Goal: Check status: Check status

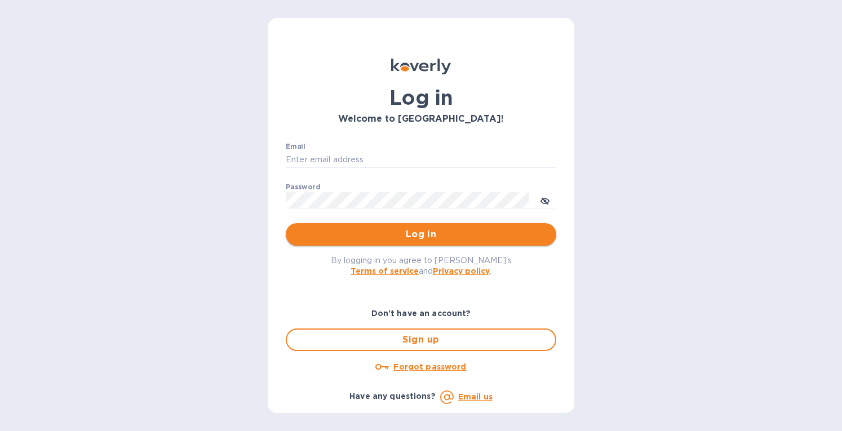
type input "[EMAIL_ADDRESS][DOMAIN_NAME]"
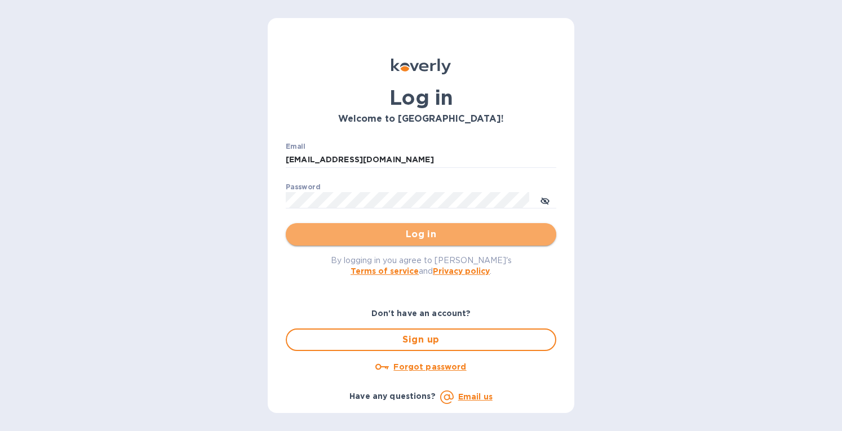
click at [361, 229] on span "Log in" at bounding box center [421, 235] width 253 height 14
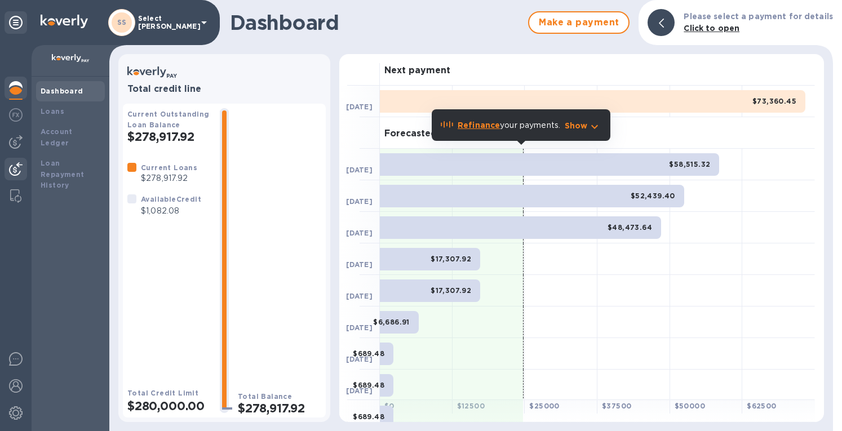
click at [11, 169] on img at bounding box center [16, 169] width 14 height 14
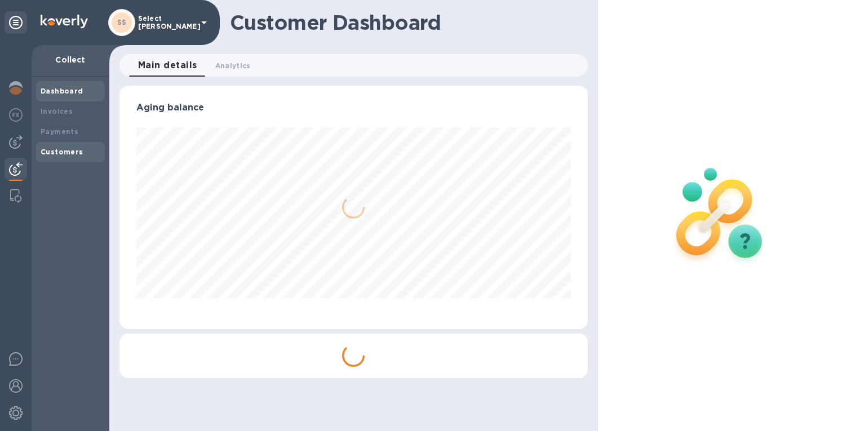
scroll to position [244, 464]
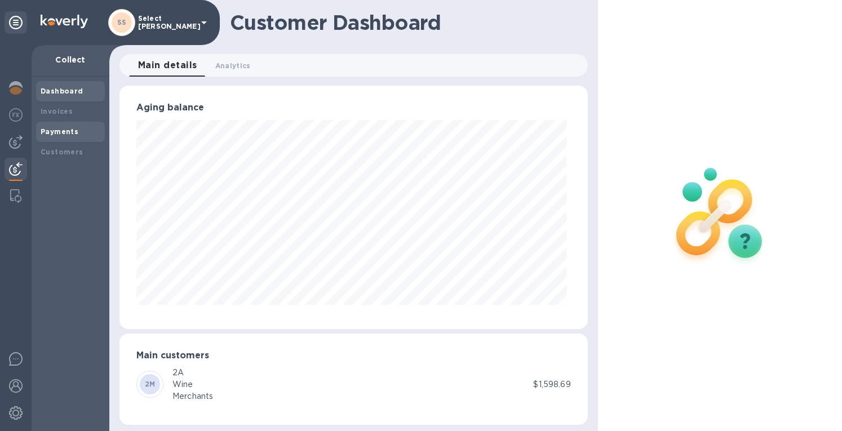
click at [50, 133] on b "Payments" at bounding box center [60, 131] width 38 height 8
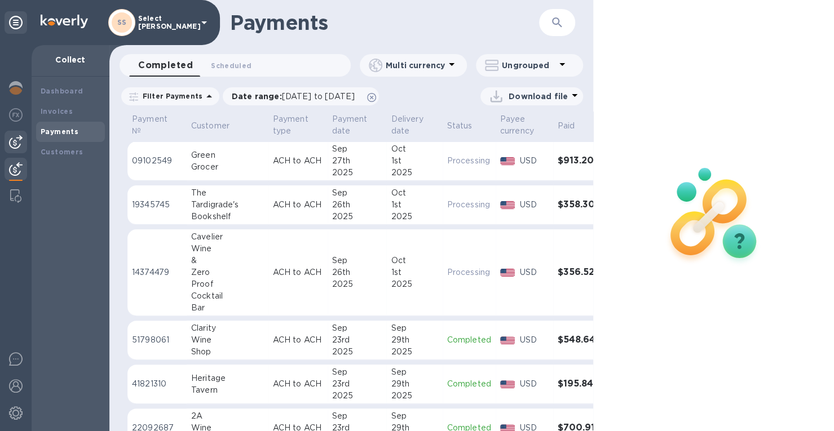
click at [10, 138] on img at bounding box center [16, 142] width 14 height 14
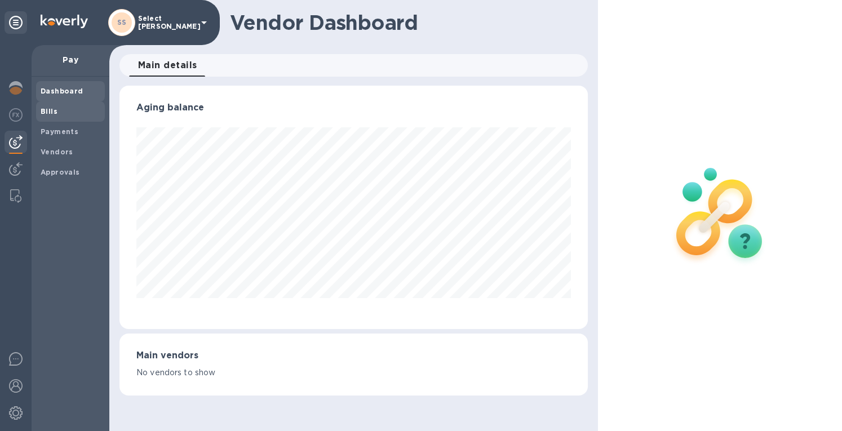
scroll to position [563638, 563417]
click at [56, 130] on b "Payments" at bounding box center [60, 131] width 38 height 8
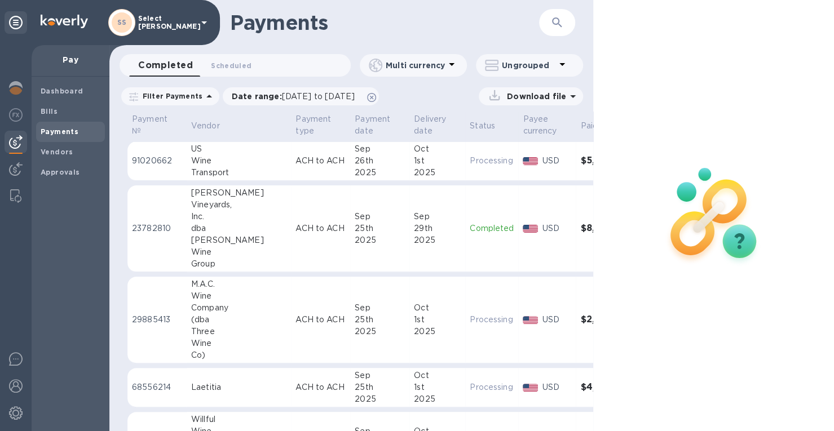
click at [568, 23] on button "button" at bounding box center [557, 22] width 27 height 27
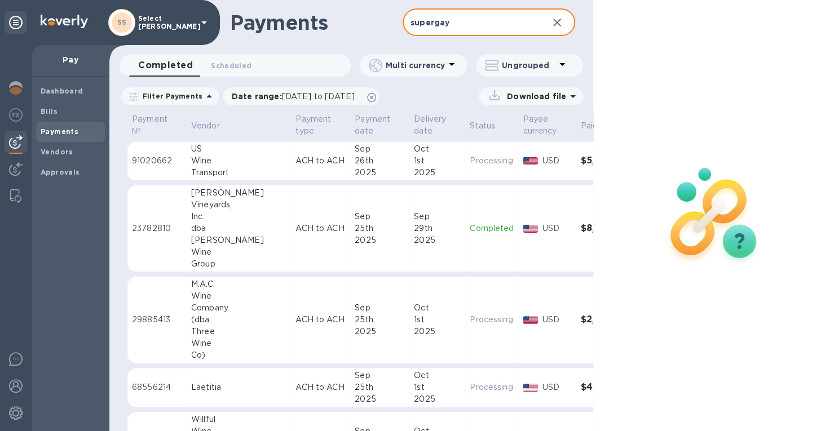
type input "supergay"
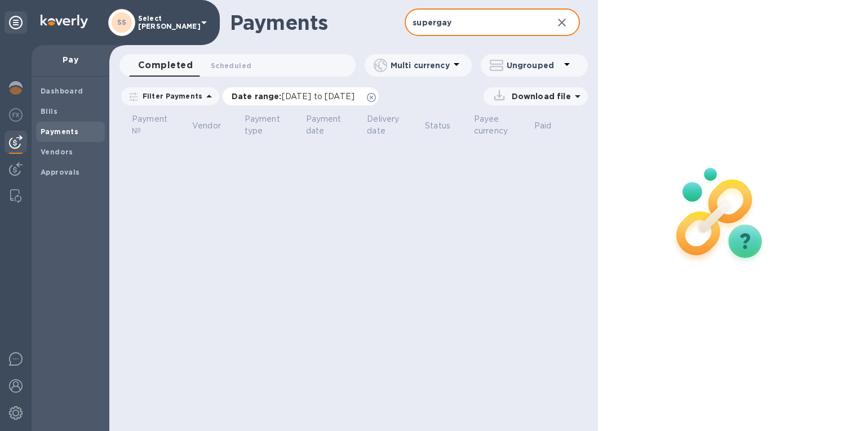
click at [284, 93] on span "08/29/2025 to 09/30/2025" at bounding box center [318, 96] width 73 height 9
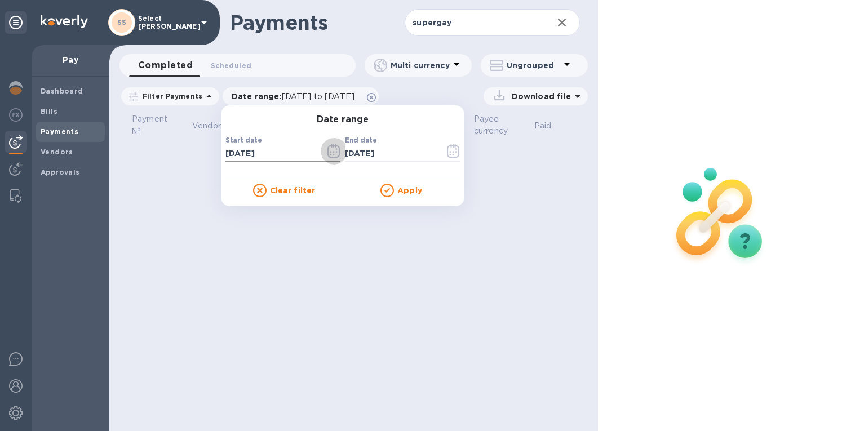
click at [333, 152] on icon "button" at bounding box center [334, 151] width 13 height 14
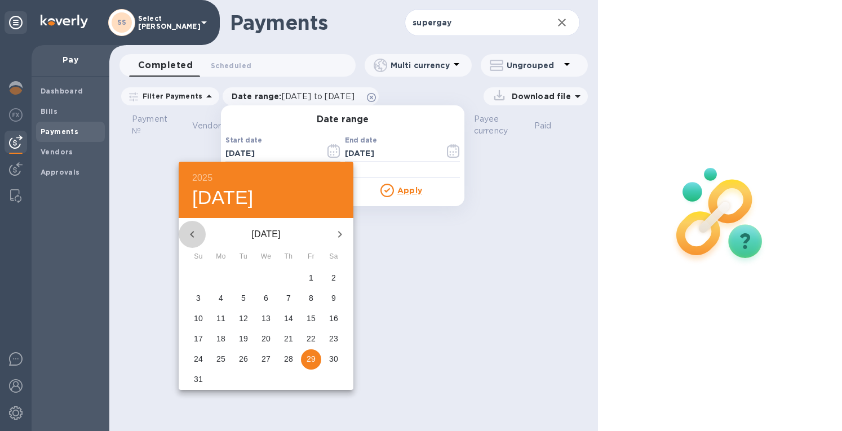
click at [192, 232] on icon "button" at bounding box center [193, 235] width 14 height 14
click at [243, 276] on p "1" at bounding box center [243, 277] width 5 height 11
type input "07/01/2025"
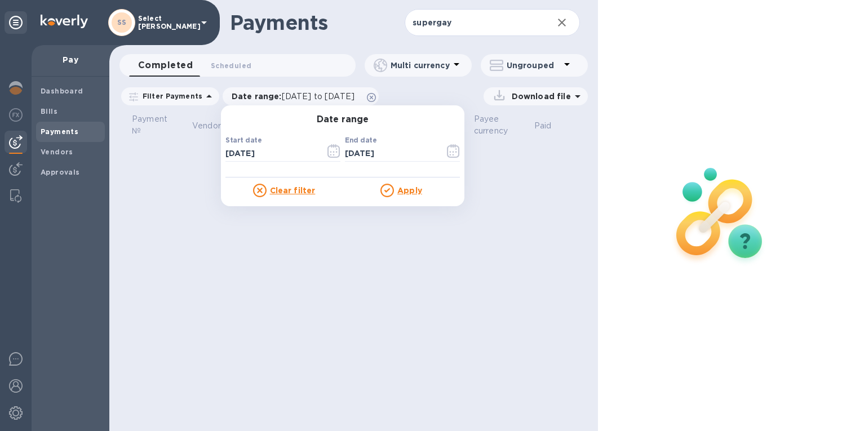
click at [407, 188] on u "Apply" at bounding box center [410, 190] width 25 height 9
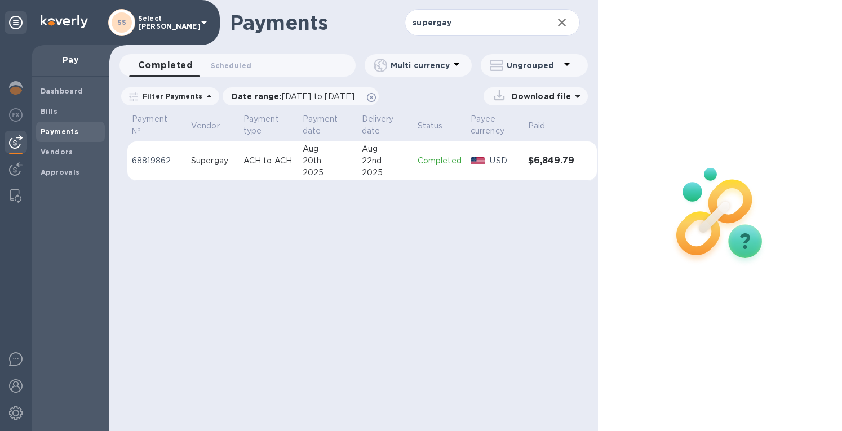
click at [417, 151] on td "Completed" at bounding box center [439, 161] width 53 height 39
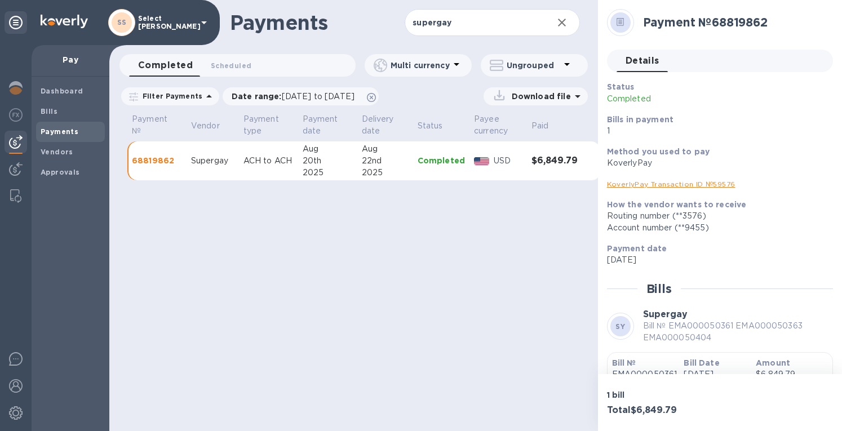
scroll to position [78, 0]
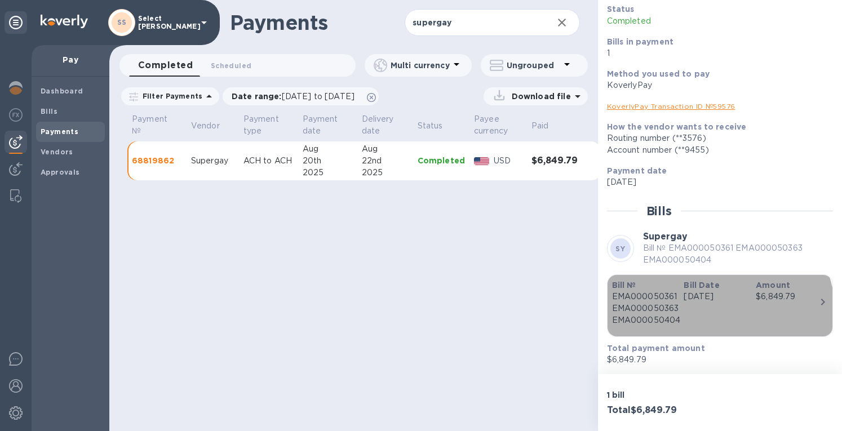
drag, startPoint x: 688, startPoint y: 319, endPoint x: 671, endPoint y: 316, distance: 17.6
click at [671, 316] on div "Bill № EMA000050361 EMA000050363 EMA000050404 Bill Date May 18th 2025 Amount $6…" at bounding box center [716, 303] width 216 height 56
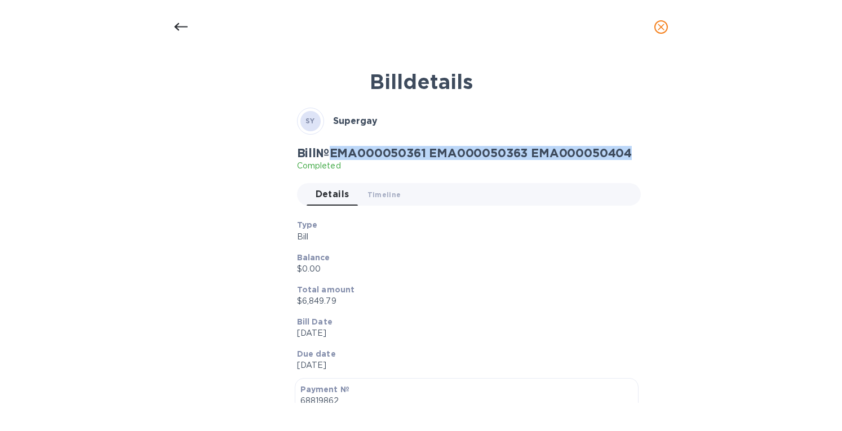
drag, startPoint x: 334, startPoint y: 151, endPoint x: 639, endPoint y: 151, distance: 305.1
click at [633, 151] on h2 "Bill № EMA000050361 EMA000050363 EMA000050404" at bounding box center [465, 153] width 336 height 14
copy h2 "EMA000050361 EMA000050363 EMA000050404"
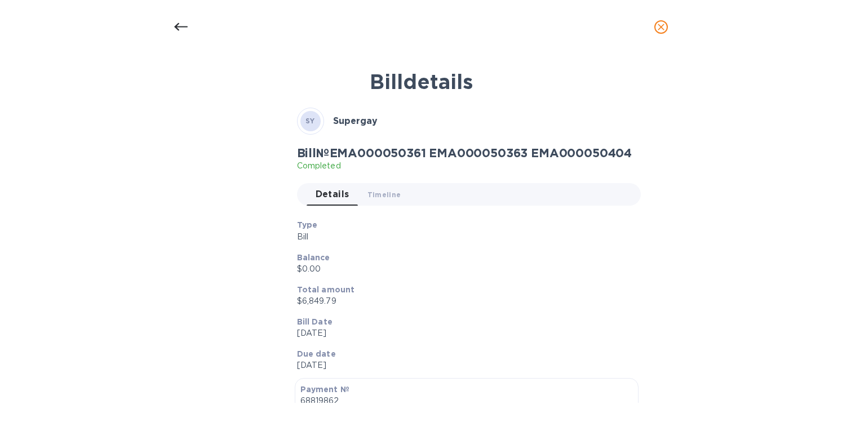
click at [303, 301] on p "$6,849.79" at bounding box center [465, 301] width 336 height 12
click at [304, 299] on p "$6,849.79" at bounding box center [465, 301] width 336 height 12
copy p "6,849.79"
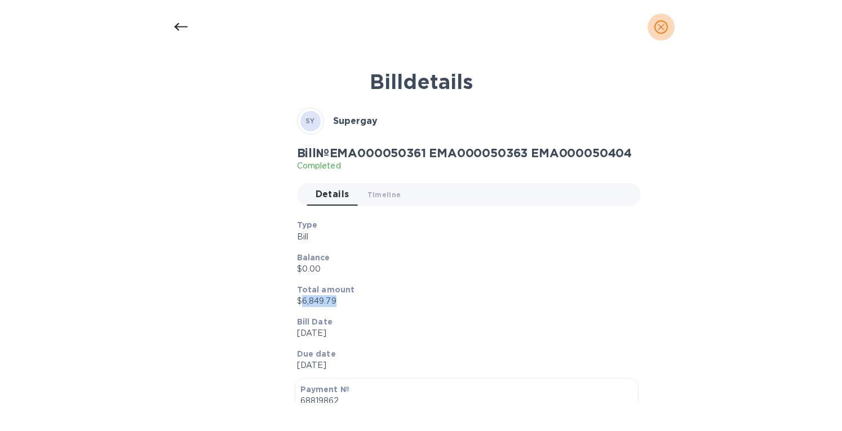
click at [661, 25] on icon "close" at bounding box center [661, 26] width 11 height 11
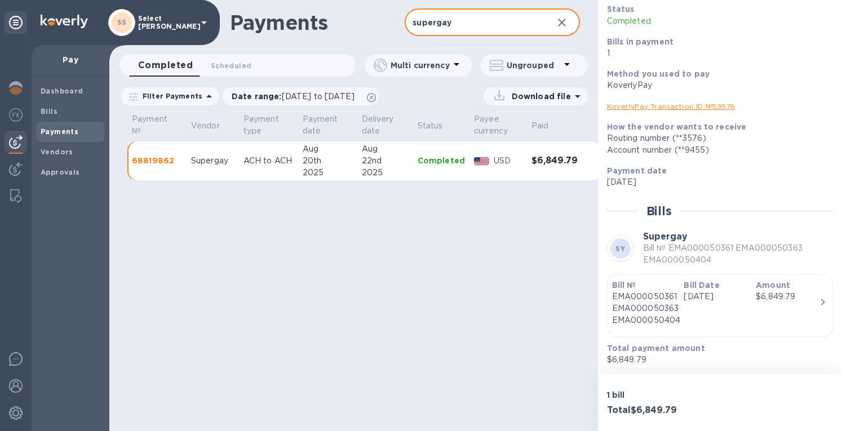
drag, startPoint x: 465, startPoint y: 25, endPoint x: 344, endPoint y: 27, distance: 120.7
click at [343, 24] on div "Payments supergay ​" at bounding box center [353, 22] width 489 height 45
type input "torpy"
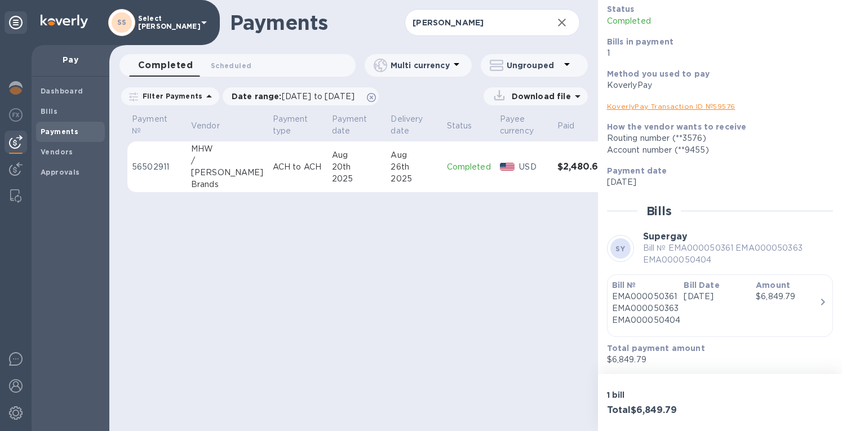
click at [392, 176] on div "2025" at bounding box center [414, 179] width 47 height 12
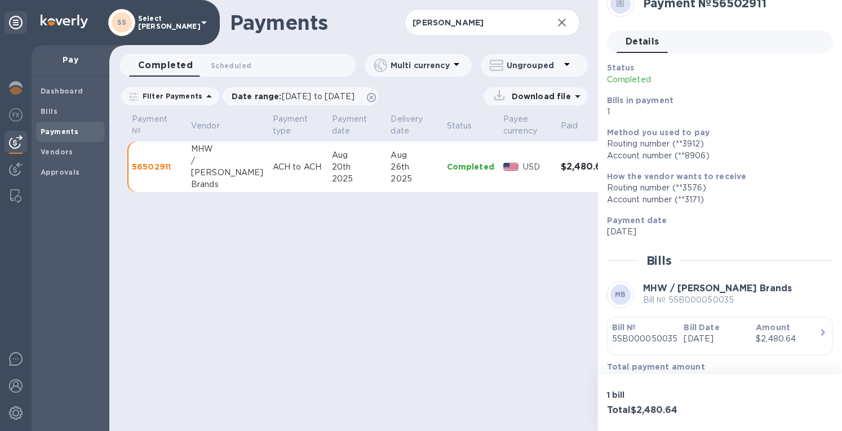
scroll to position [38, 0]
